Goal: Contribute content

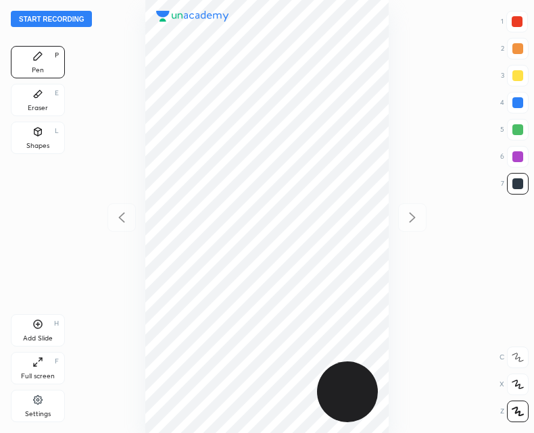
scroll to position [433, 318]
click at [62, 18] on button "Start recording" at bounding box center [51, 19] width 81 height 16
click at [41, 328] on icon at bounding box center [38, 324] width 9 height 9
click at [122, 216] on icon at bounding box center [121, 217] width 6 height 10
click at [36, 326] on icon at bounding box center [37, 324] width 11 height 11
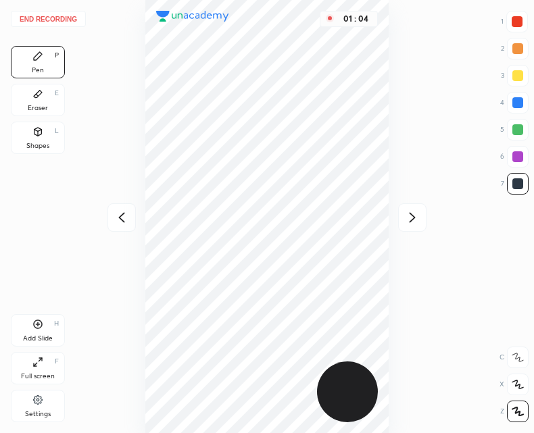
click at [112, 220] on div at bounding box center [121, 217] width 28 height 28
click at [34, 330] on div "Add Slide H" at bounding box center [38, 330] width 54 height 32
click at [31, 335] on div "Add Slide" at bounding box center [38, 338] width 30 height 7
click at [408, 212] on icon at bounding box center [412, 218] width 16 height 16
click at [408, 218] on icon at bounding box center [412, 218] width 16 height 16
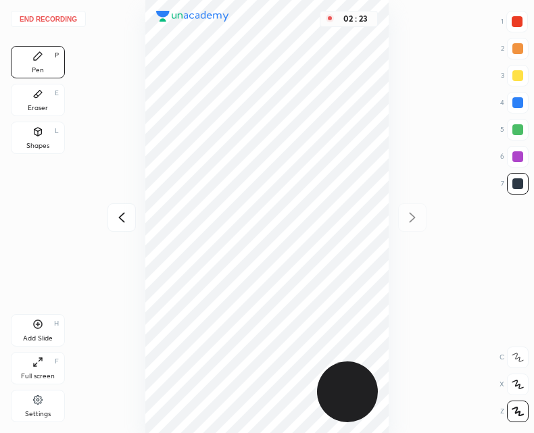
click at [120, 224] on icon at bounding box center [122, 218] width 16 height 16
click at [51, 20] on button "End recording" at bounding box center [48, 19] width 75 height 16
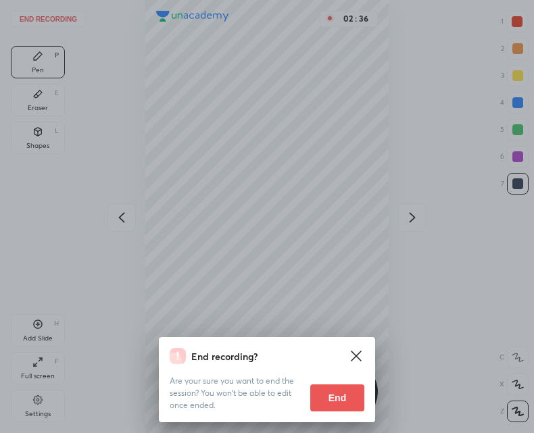
click at [341, 397] on button "End" at bounding box center [337, 398] width 54 height 27
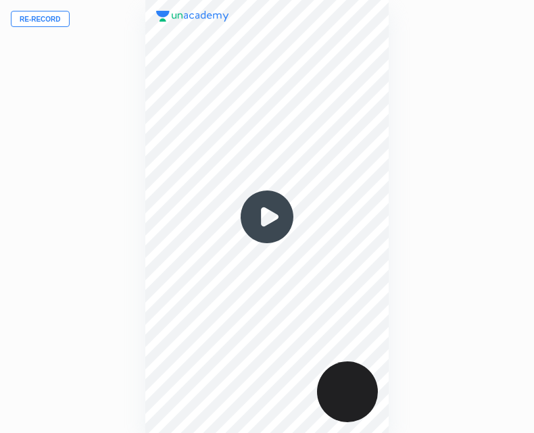
click at [269, 220] on img at bounding box center [267, 217] width 65 height 65
